Goal: Navigation & Orientation: Understand site structure

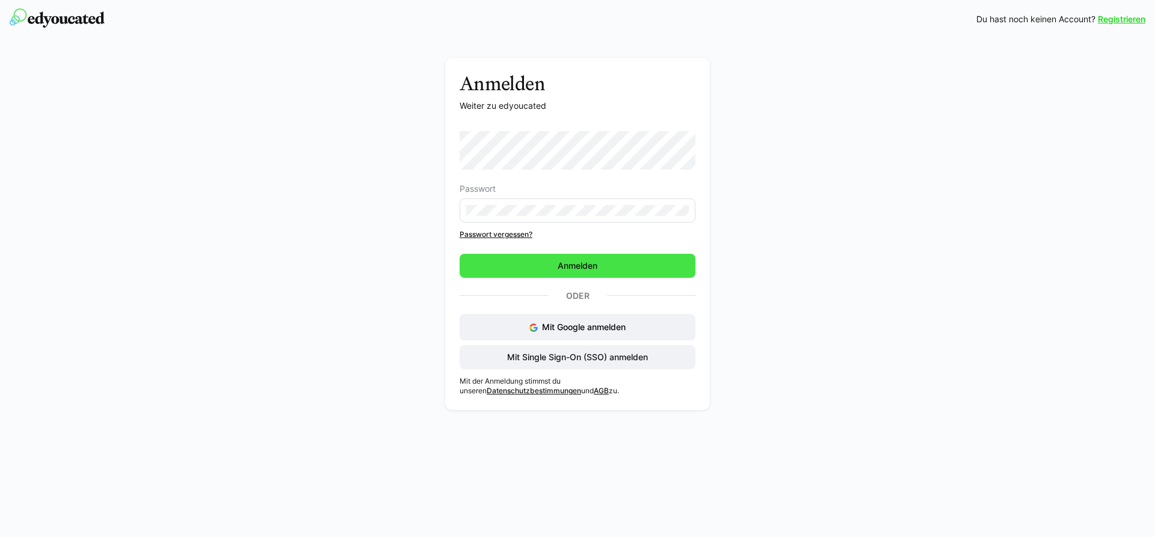
click at [571, 262] on span "Anmelden" at bounding box center [577, 266] width 43 height 12
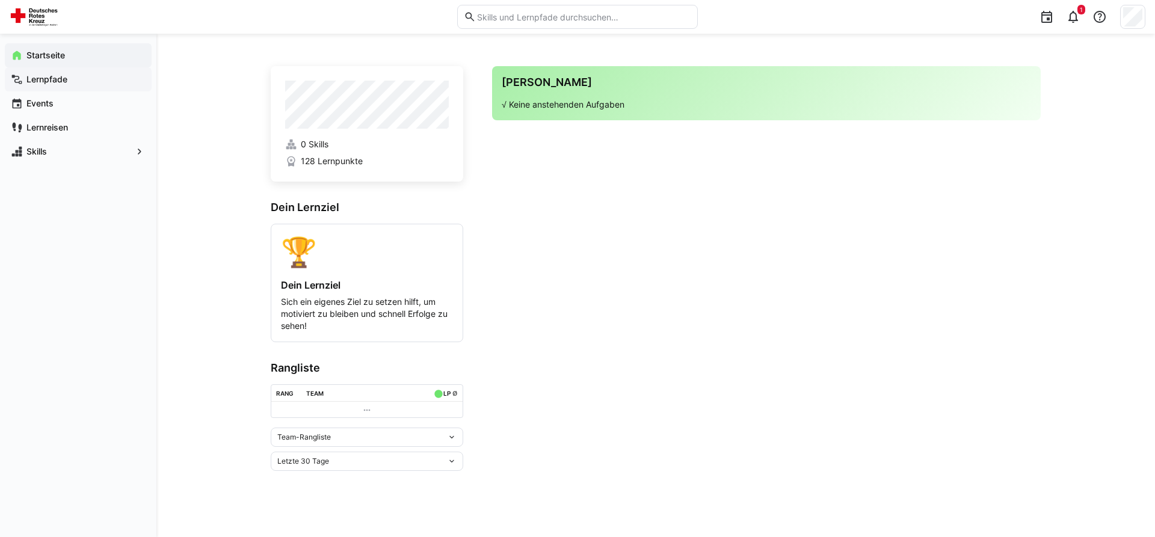
click at [0, 0] on app-navigation-label "Lernpfade" at bounding box center [0, 0] width 0 height 0
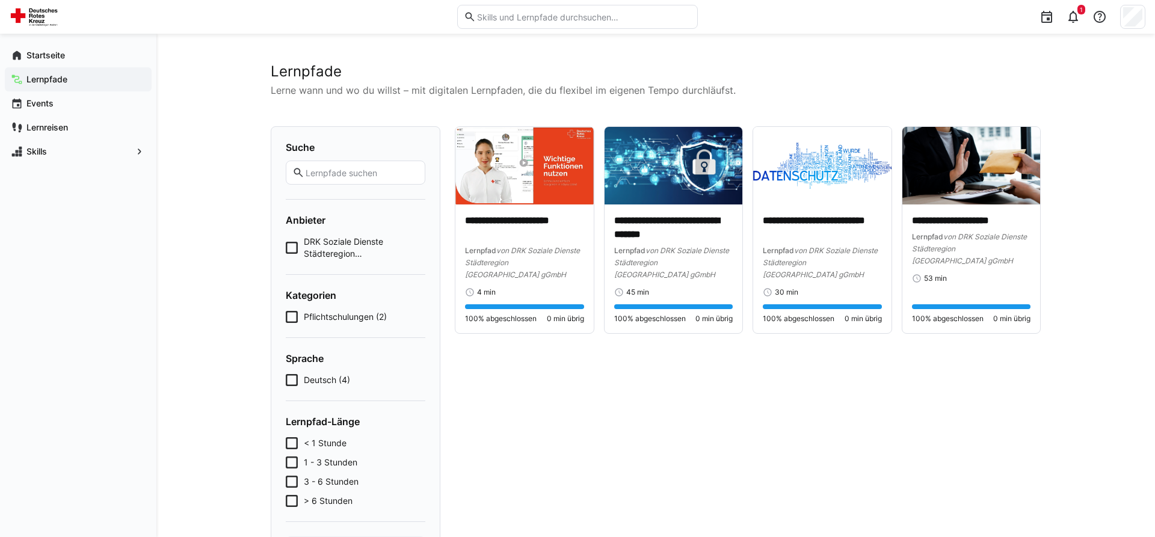
click at [14, 7] on img at bounding box center [36, 16] width 53 height 19
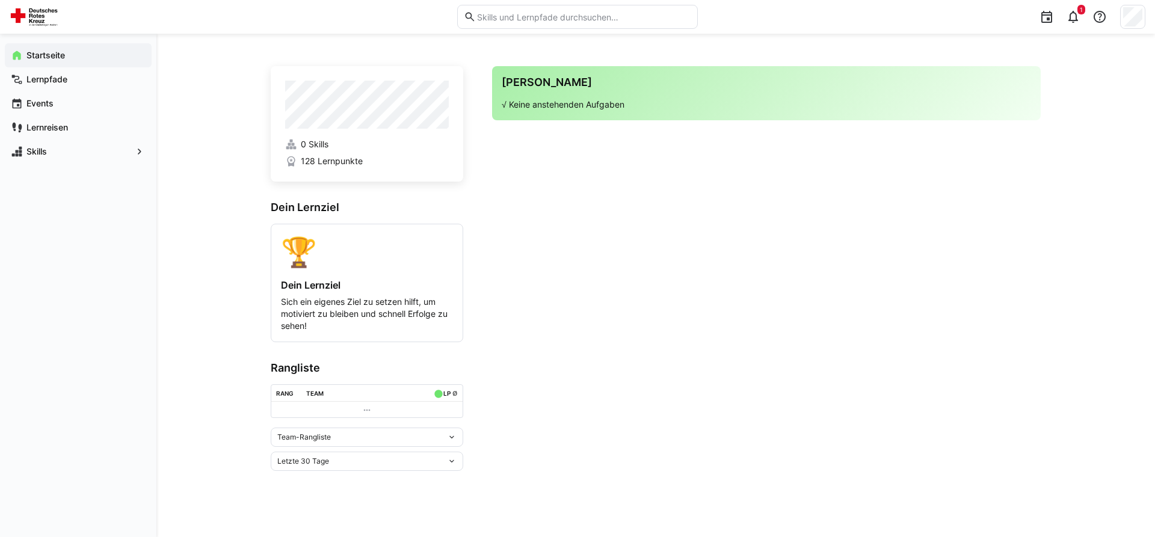
click at [375, 466] on div "Letzte 30 Tage" at bounding box center [362, 461] width 170 height 8
click at [0, 0] on app-navigation-label "Skills" at bounding box center [0, 0] width 0 height 0
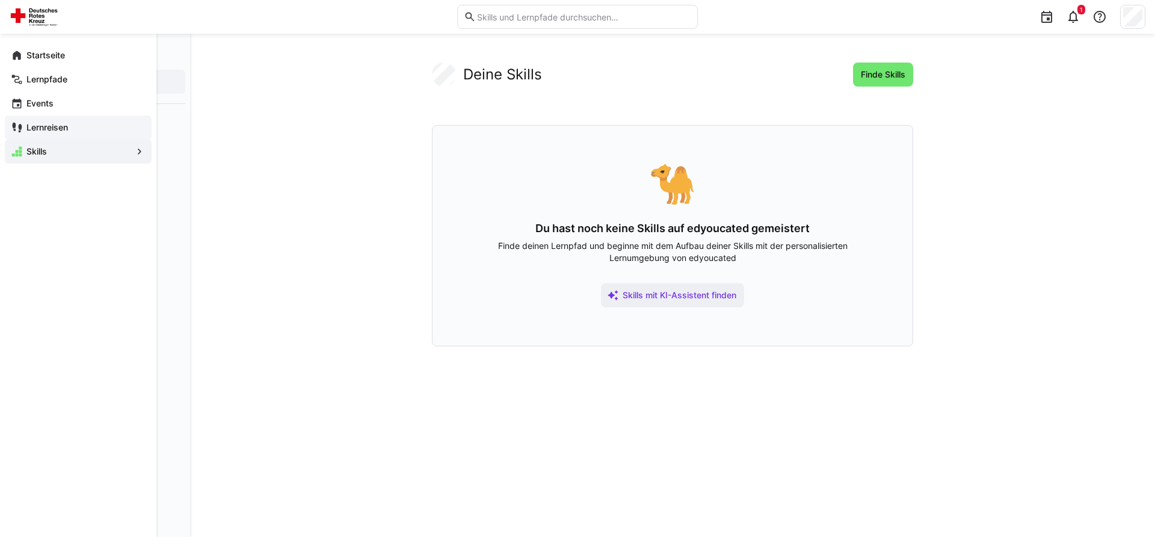
click at [0, 0] on app-navigation-label "Lernreisen" at bounding box center [0, 0] width 0 height 0
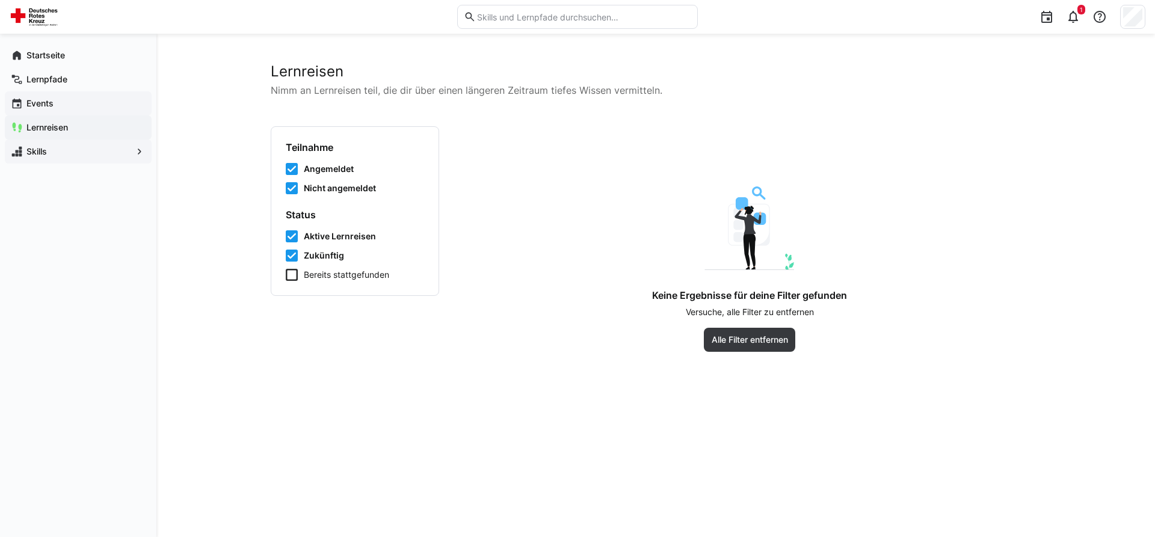
click at [0, 0] on app-navigation-label "Events" at bounding box center [0, 0] width 0 height 0
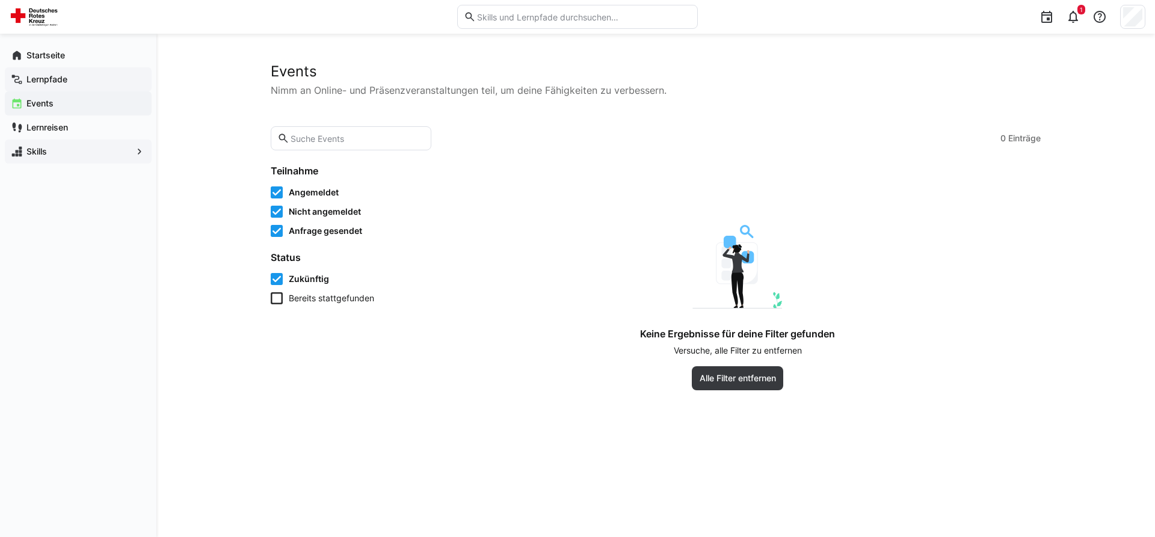
click at [0, 0] on app-navigation-label "Lernpfade" at bounding box center [0, 0] width 0 height 0
